Goal: Register for event/course

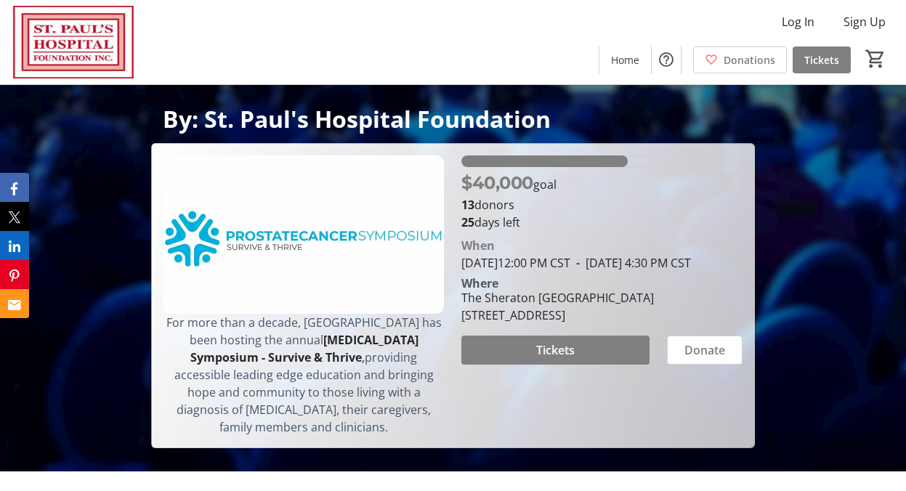
scroll to position [499, 0]
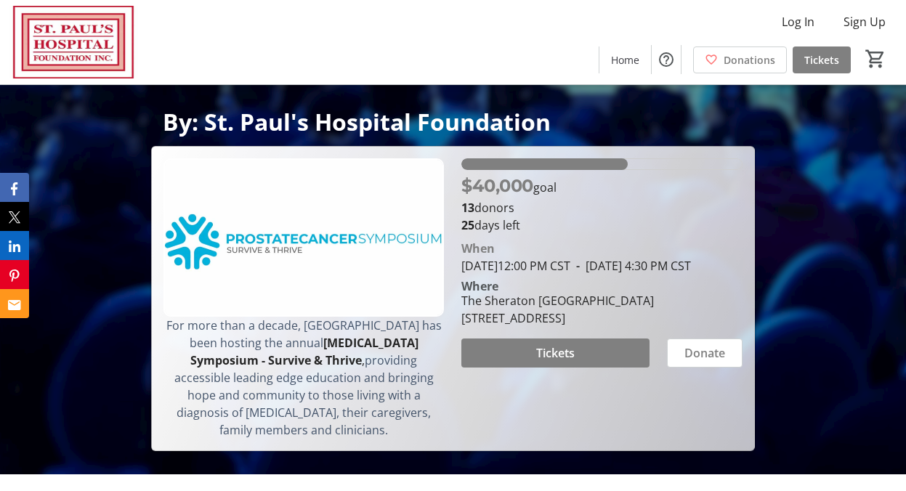
click at [586, 275] on div "When [DATE] 12:00 PM CST - [DATE] 4:30 PM CST" at bounding box center [601, 257] width 281 height 35
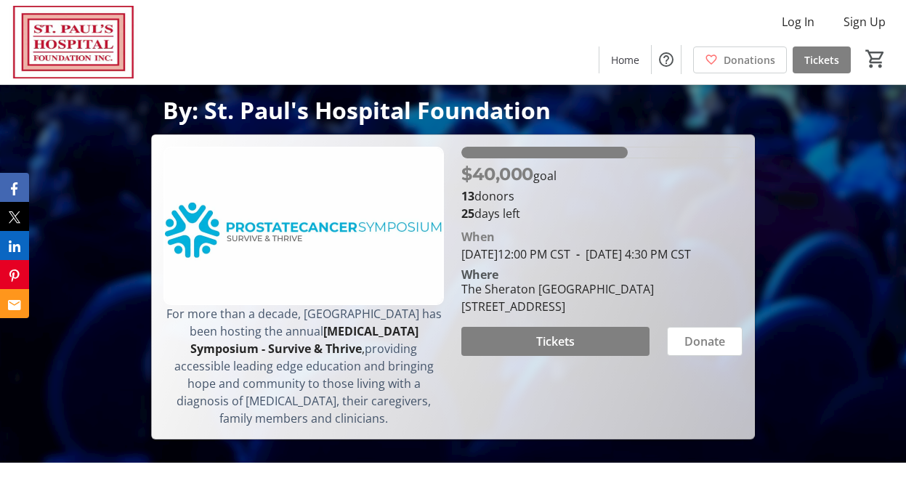
scroll to position [514, 0]
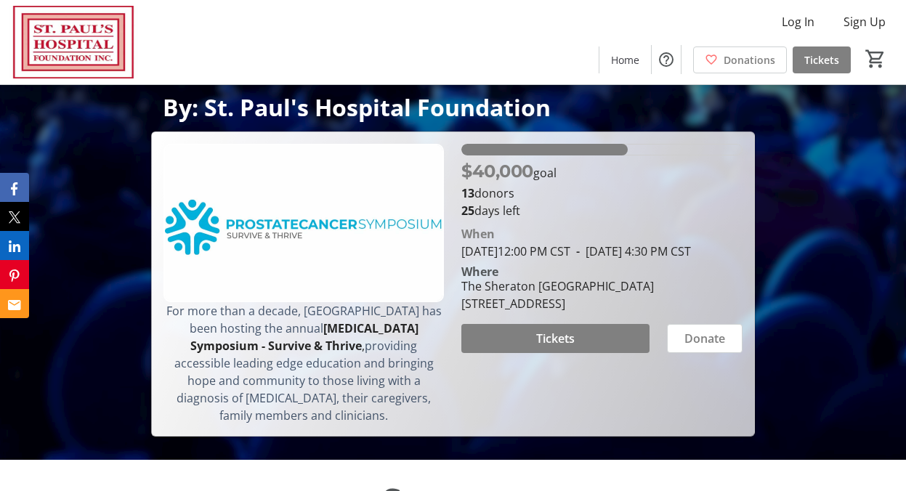
click at [592, 330] on section "When [DATE] 12:00 PM CST - [DATE] 4:30 PM CST Where The [GEOGRAPHIC_DATA][STREE…" at bounding box center [601, 286] width 281 height 134
click at [585, 349] on span at bounding box center [555, 338] width 188 height 35
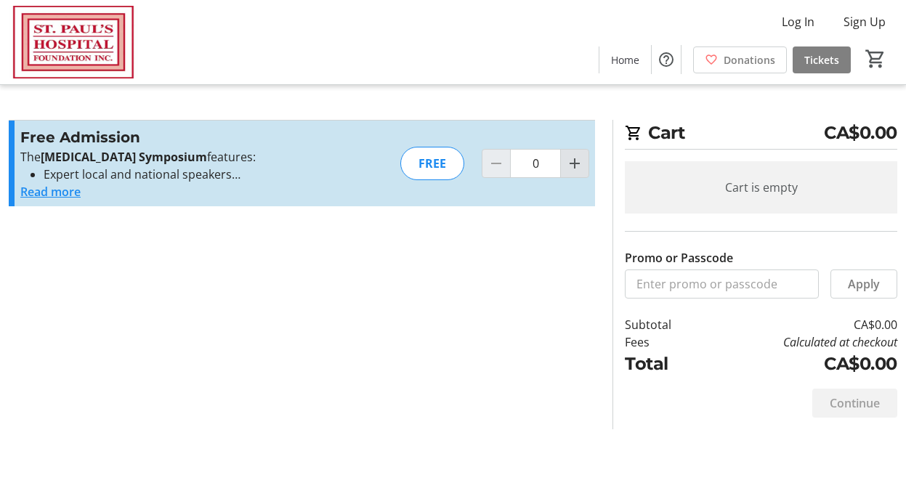
click at [573, 163] on mat-icon "Increment by one" at bounding box center [574, 163] width 17 height 17
type input "1"
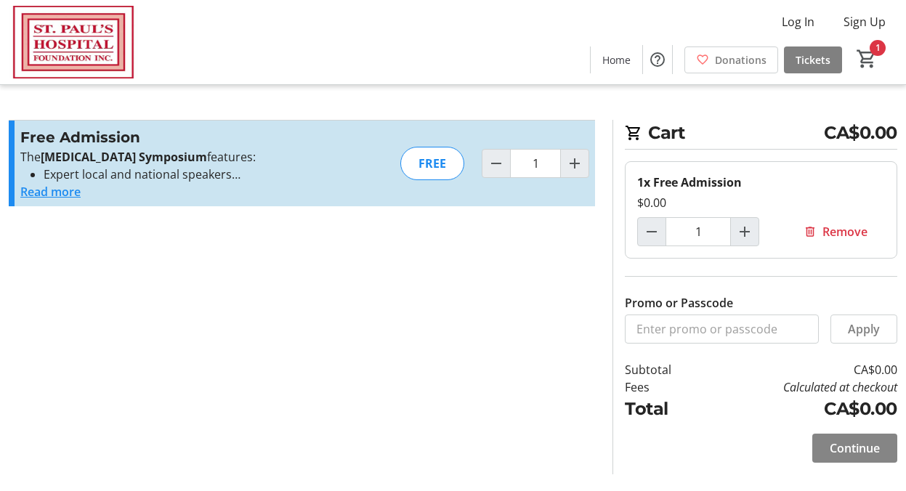
click at [846, 445] on span "Continue" at bounding box center [854, 447] width 50 height 17
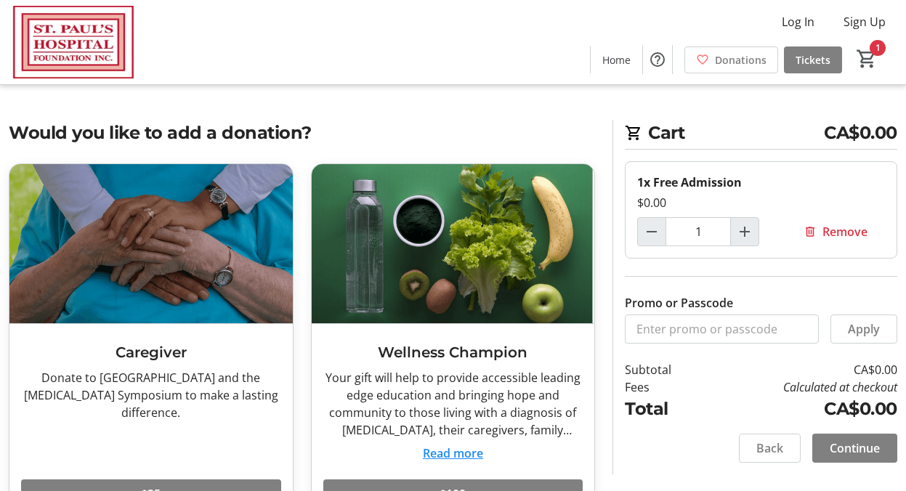
scroll to position [381, 0]
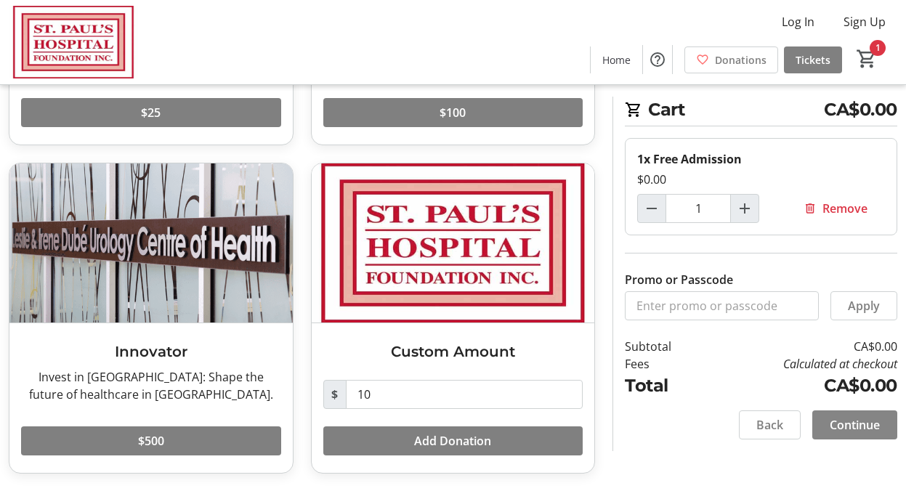
click at [859, 426] on span "Continue" at bounding box center [854, 424] width 50 height 17
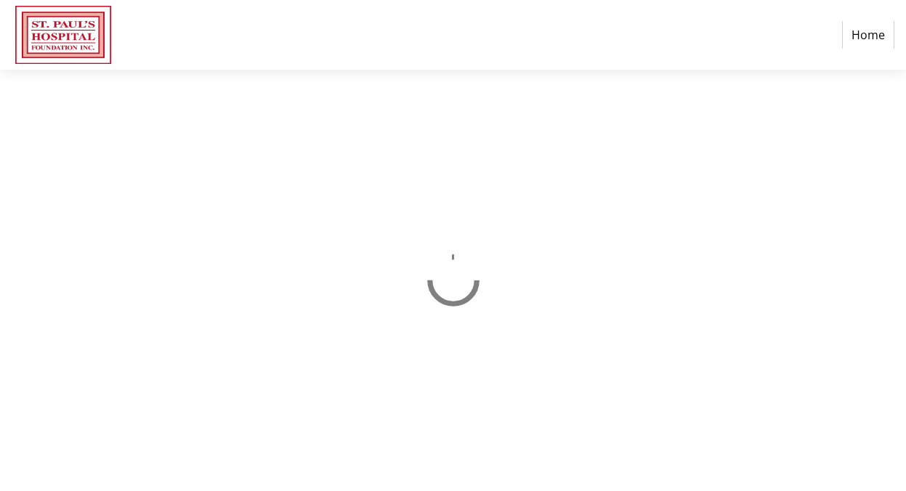
select select "CA"
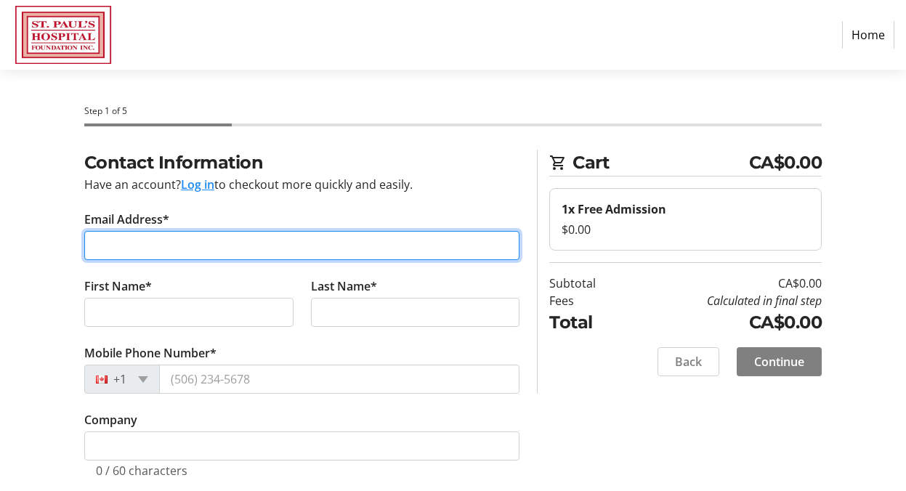
click at [224, 245] on input "Email Address*" at bounding box center [302, 245] width 436 height 29
type input "[EMAIL_ADDRESS][PERSON_NAME][DOMAIN_NAME]"
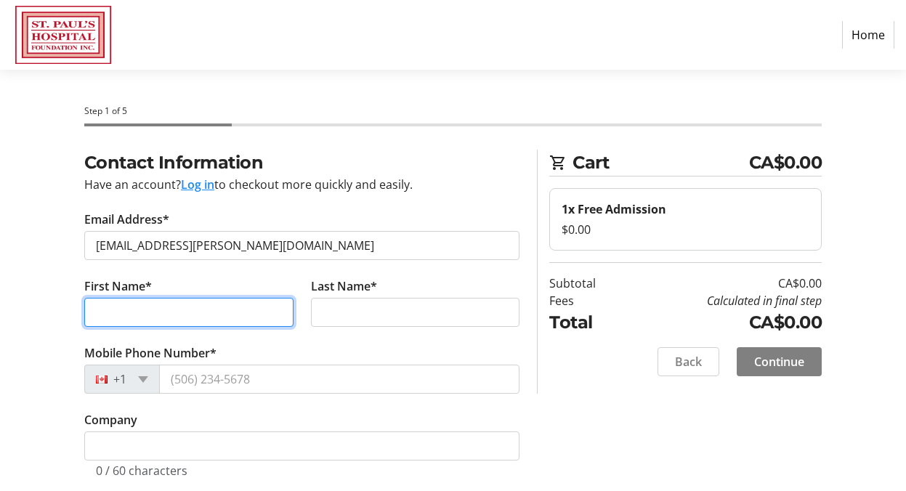
click at [163, 318] on input "First Name*" at bounding box center [188, 312] width 209 height 29
type input "Kunal"
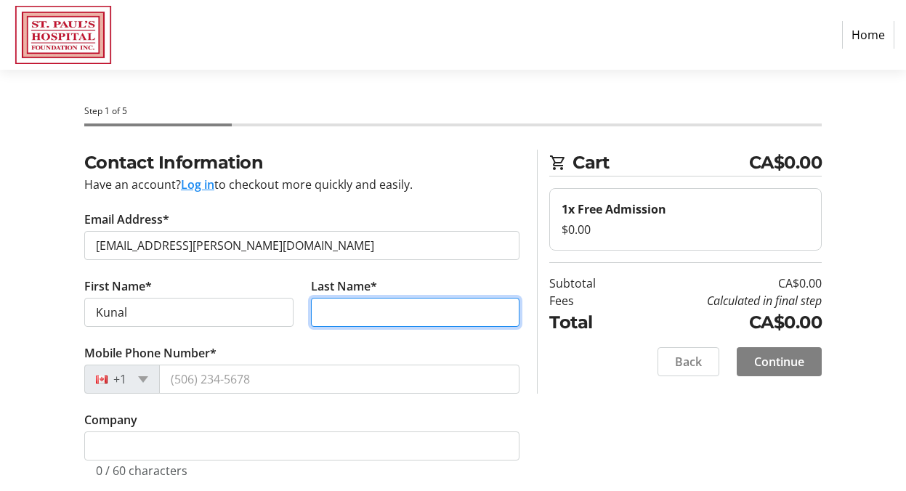
type input "[PERSON_NAME]"
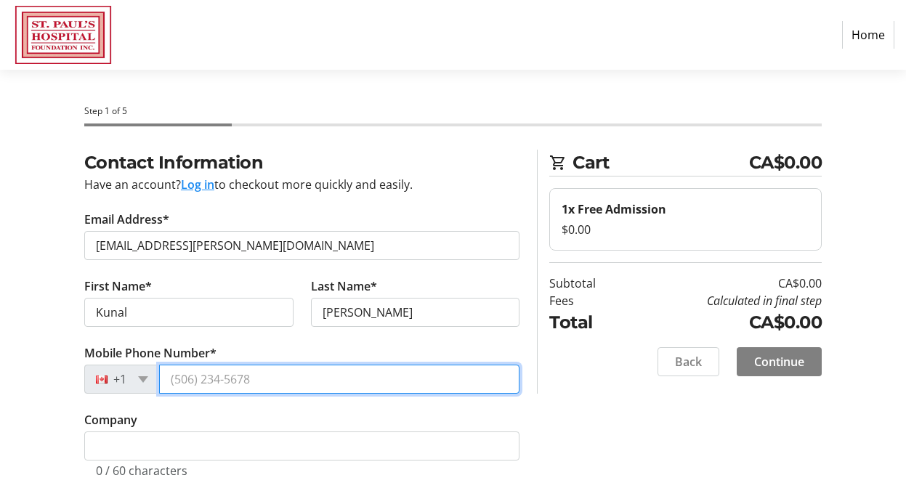
type input "[PHONE_NUMBER]"
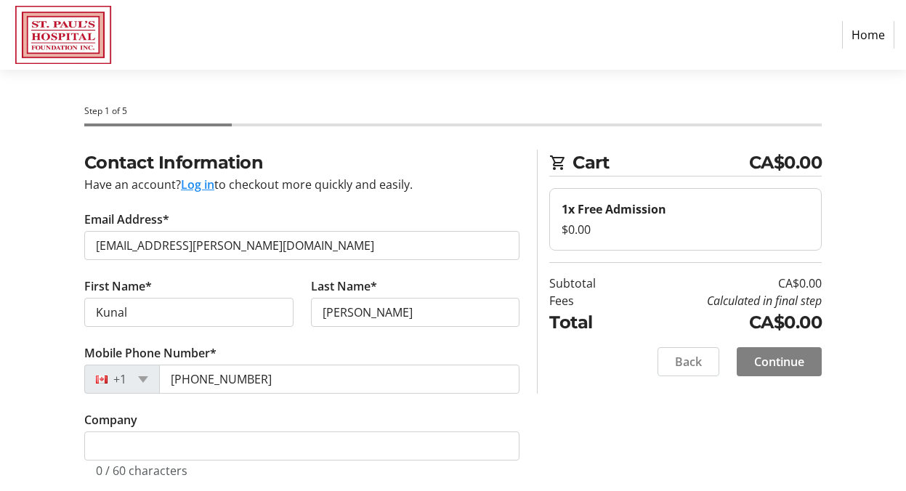
type input "[STREET_ADDRESS]"
type input "2"
type input "Saskatoon"
select select "SK"
type input "S7N0E7"
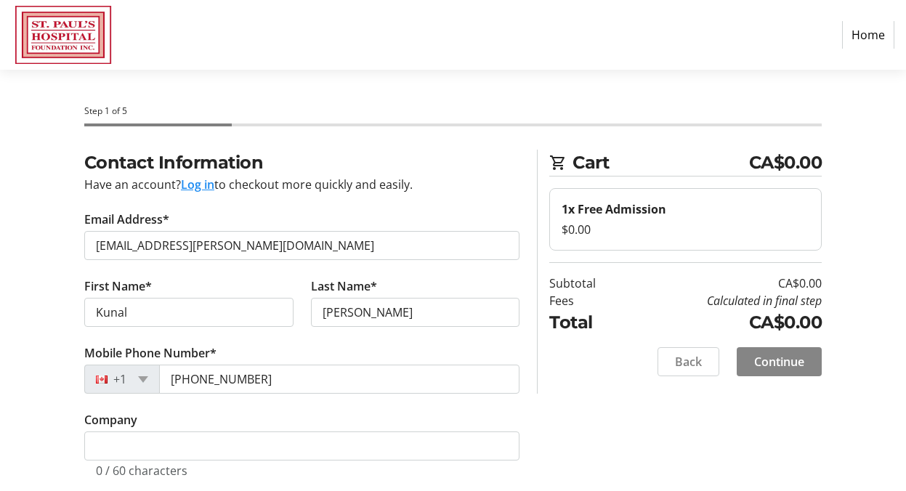
click at [755, 357] on span "Continue" at bounding box center [779, 361] width 50 height 17
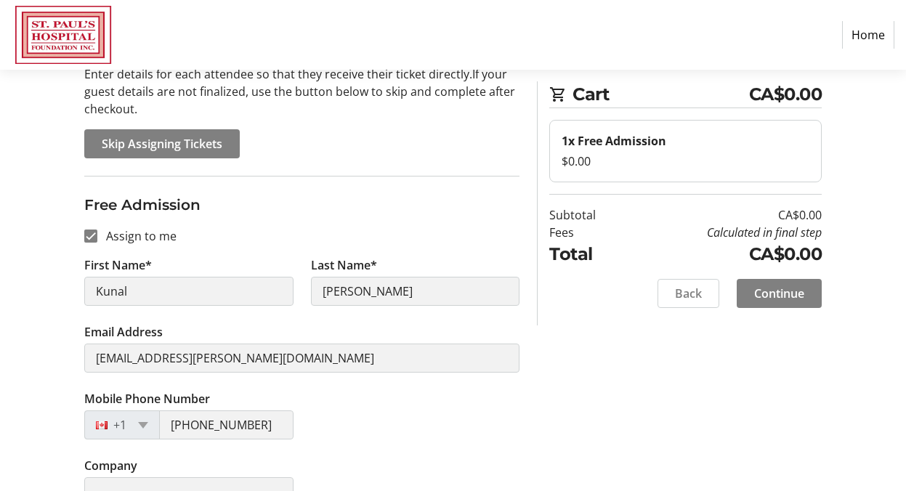
scroll to position [155, 0]
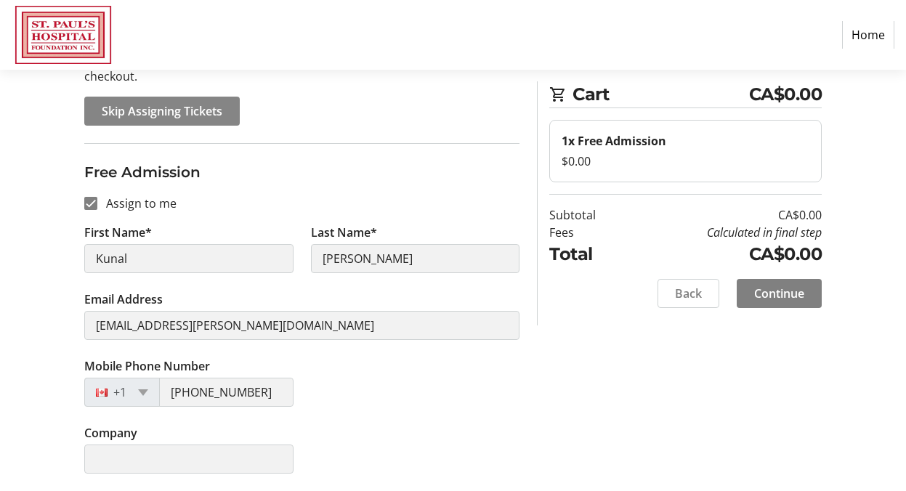
click at [158, 113] on span "Skip Assigning Tickets" at bounding box center [162, 110] width 121 height 17
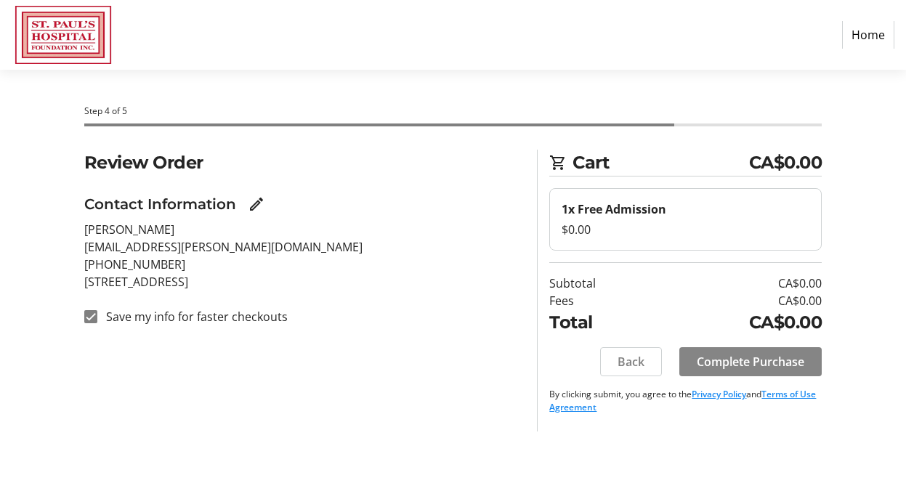
click at [703, 354] on span "Complete Purchase" at bounding box center [750, 361] width 107 height 17
